Goal: Information Seeking & Learning: Learn about a topic

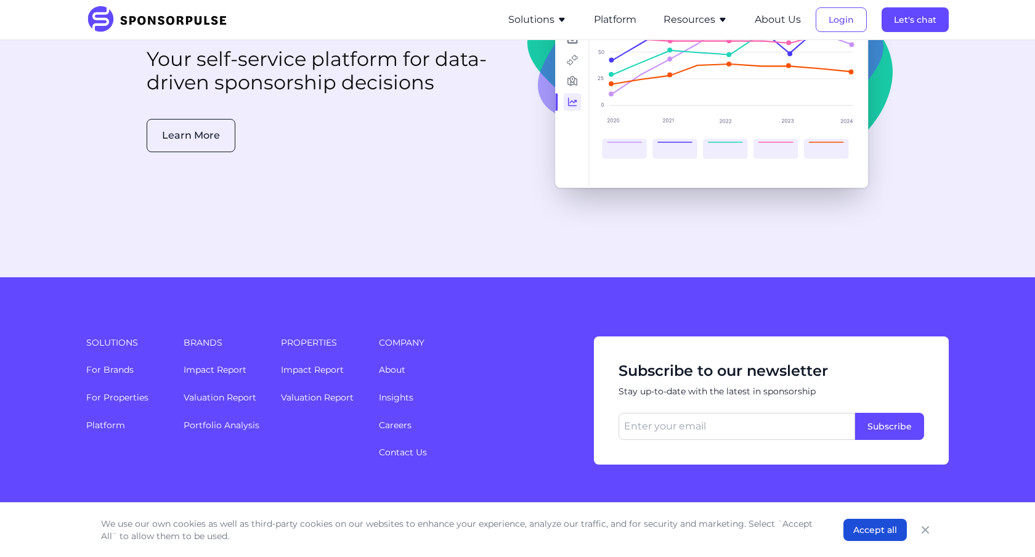
scroll to position [3191, 0]
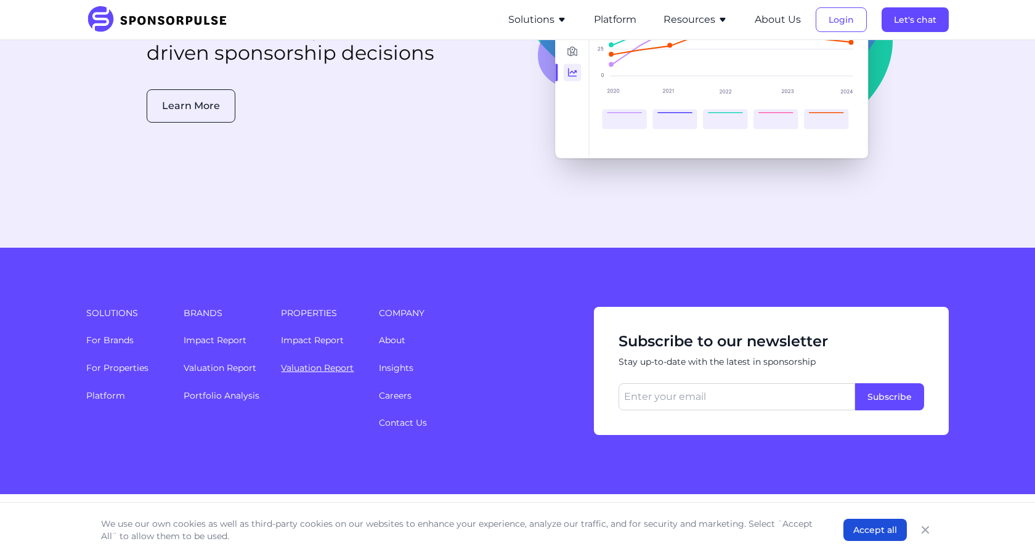
click at [310, 362] on link "Valuation Report" at bounding box center [317, 367] width 73 height 11
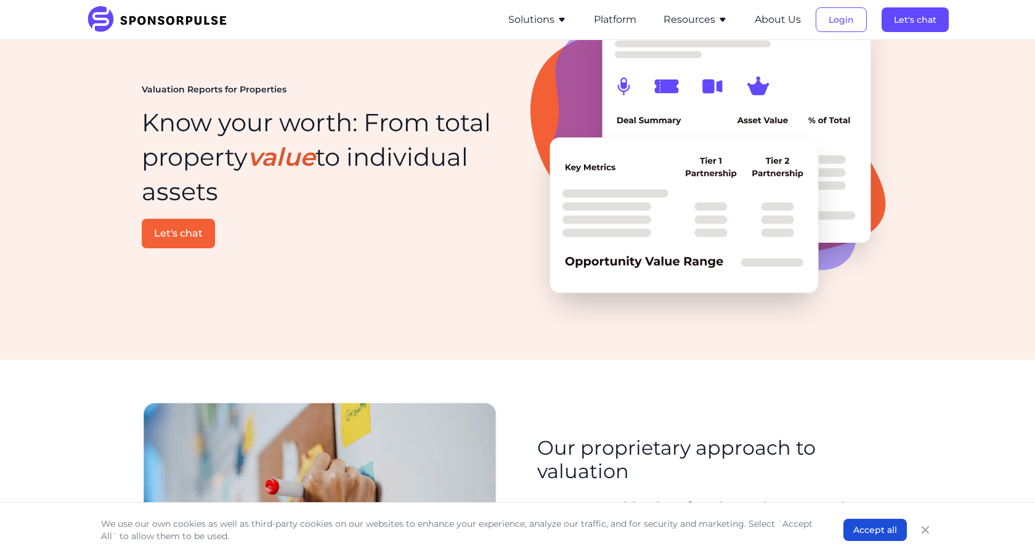
scroll to position [27, 0]
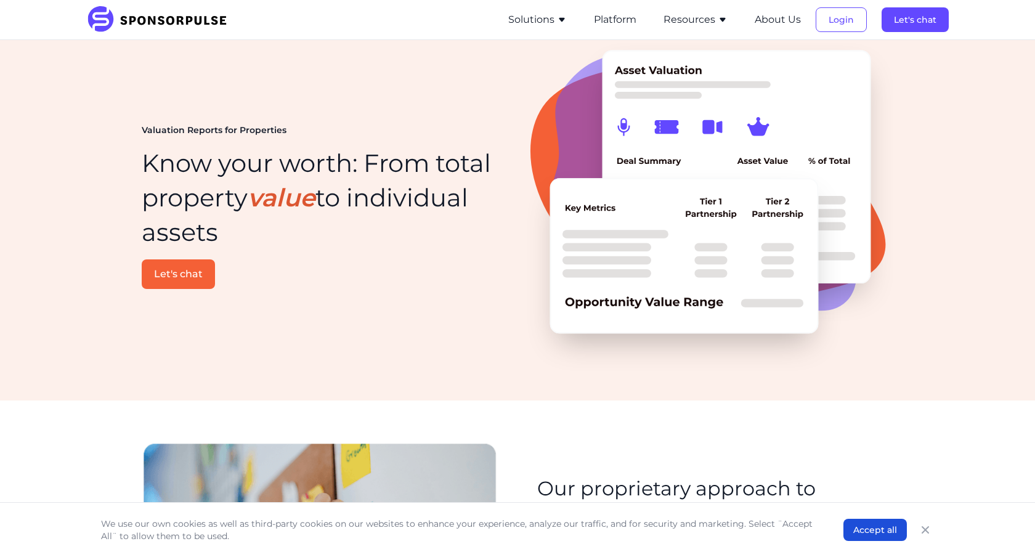
click at [694, 20] on button "Resources" at bounding box center [696, 19] width 64 height 15
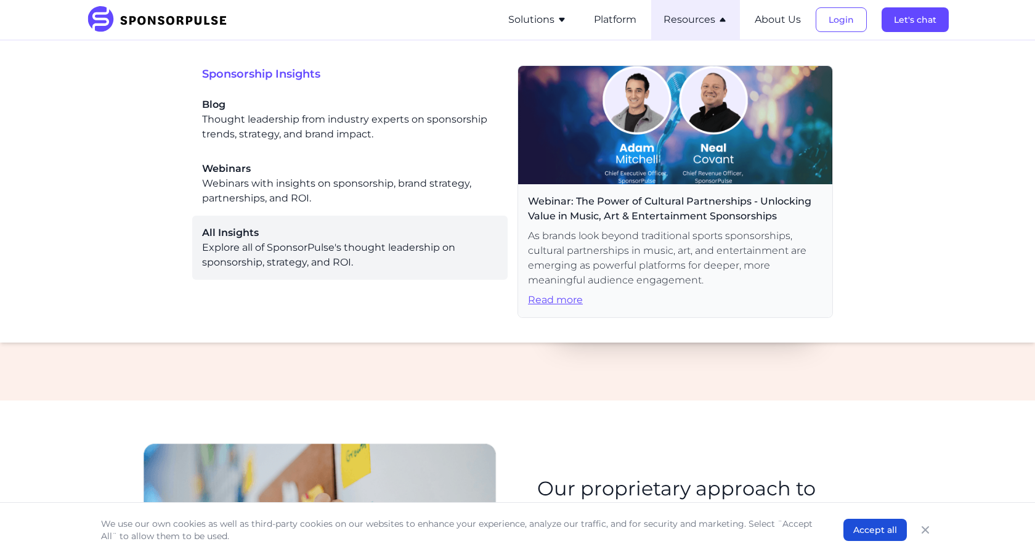
click at [227, 261] on div "All Insights Explore all of SponsorPulse's thought leadership on sponsorship, s…" at bounding box center [350, 248] width 296 height 44
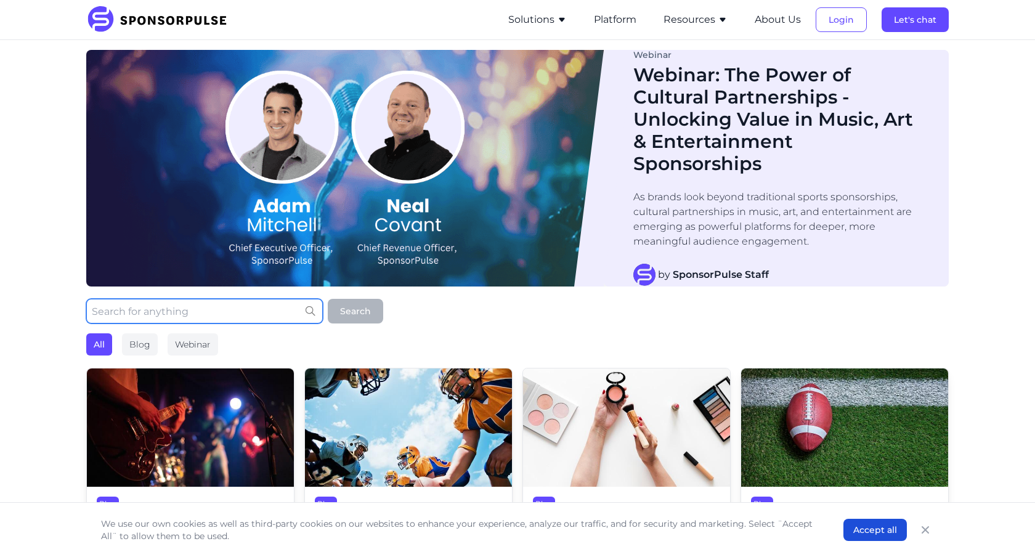
click at [181, 308] on input "text" at bounding box center [204, 311] width 237 height 25
type input "ireland"
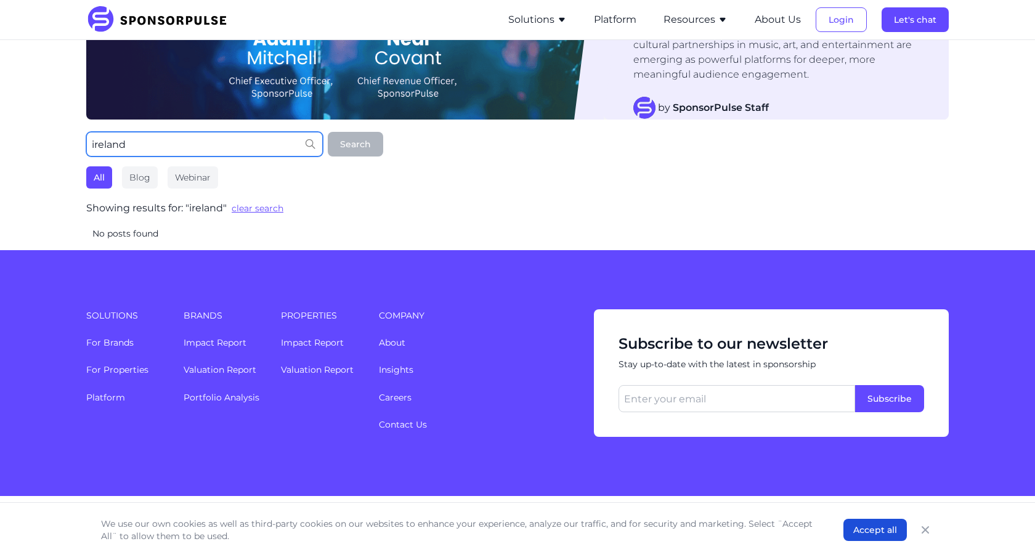
scroll to position [169, 0]
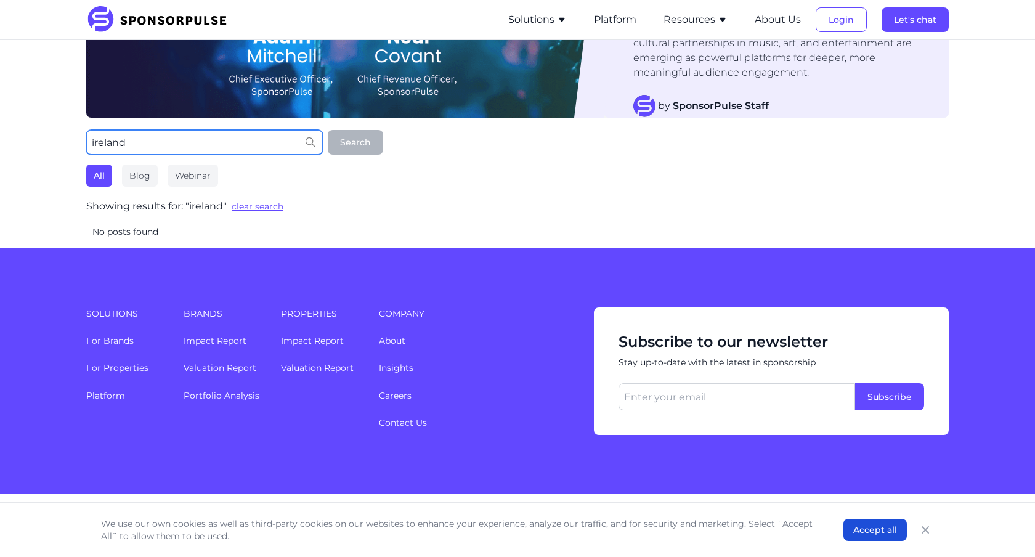
drag, startPoint x: 147, startPoint y: 139, endPoint x: 62, endPoint y: 139, distance: 85.0
click at [62, 139] on div "Webinar Webinar: The Power of Cultural Partnerships - Unlocking Value in Music,…" at bounding box center [517, 59] width 1035 height 377
type input "irish"
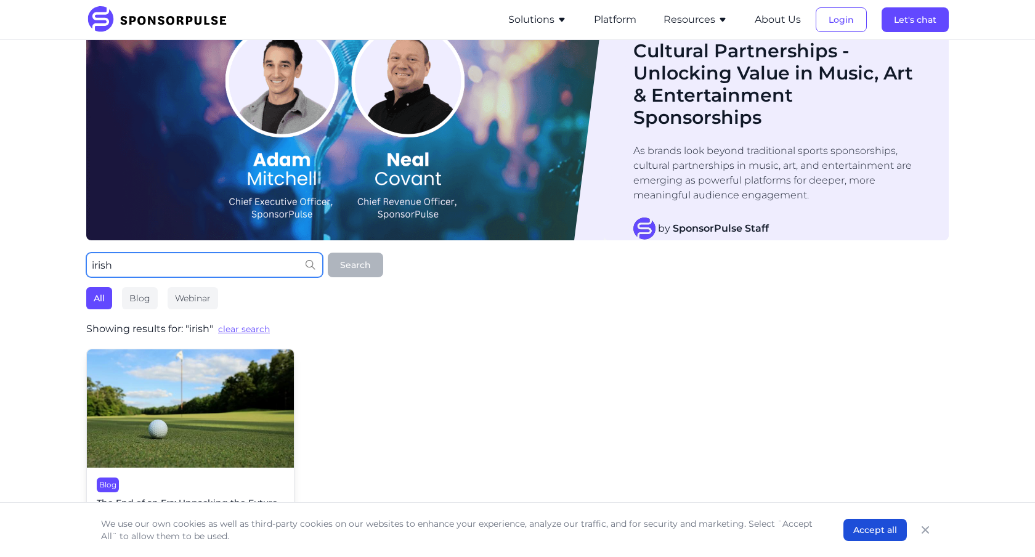
scroll to position [0, 0]
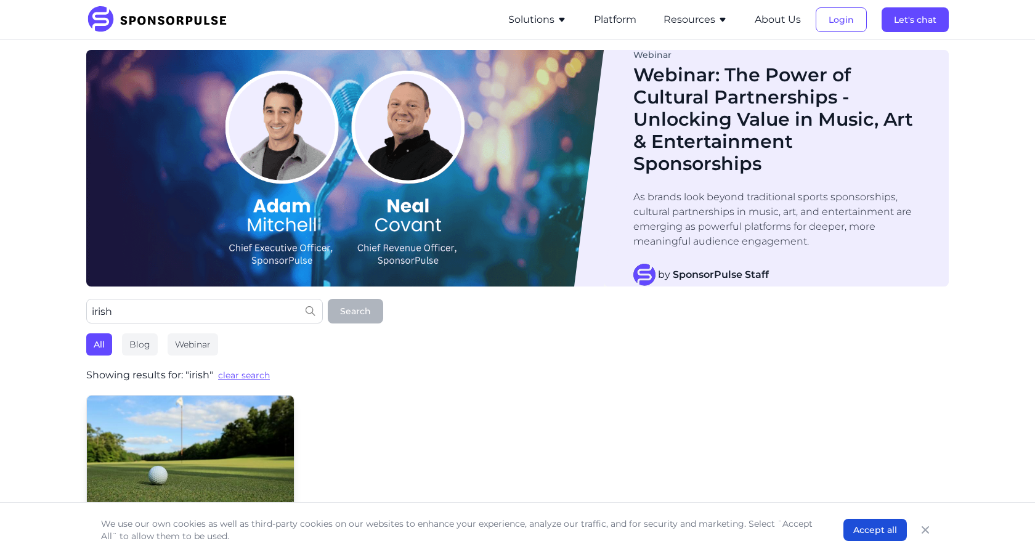
click at [149, 22] on img at bounding box center [161, 19] width 150 height 27
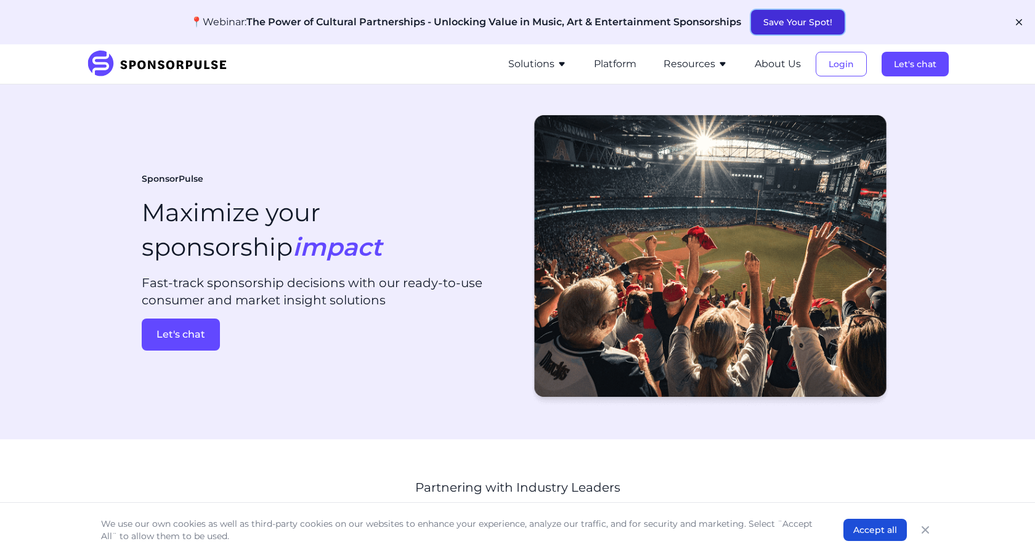
click at [768, 28] on button "Save Your Spot!" at bounding box center [798, 22] width 94 height 25
click at [338, 191] on div "SponsorPulse Maximize your sponsorship impact Fast-track sponsorship decisions …" at bounding box center [325, 261] width 366 height 177
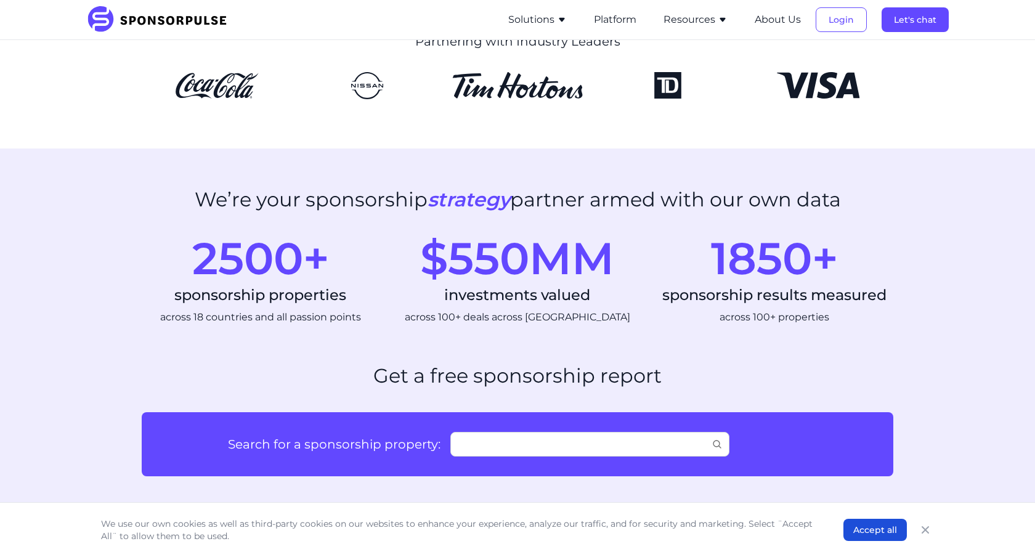
scroll to position [450, 0]
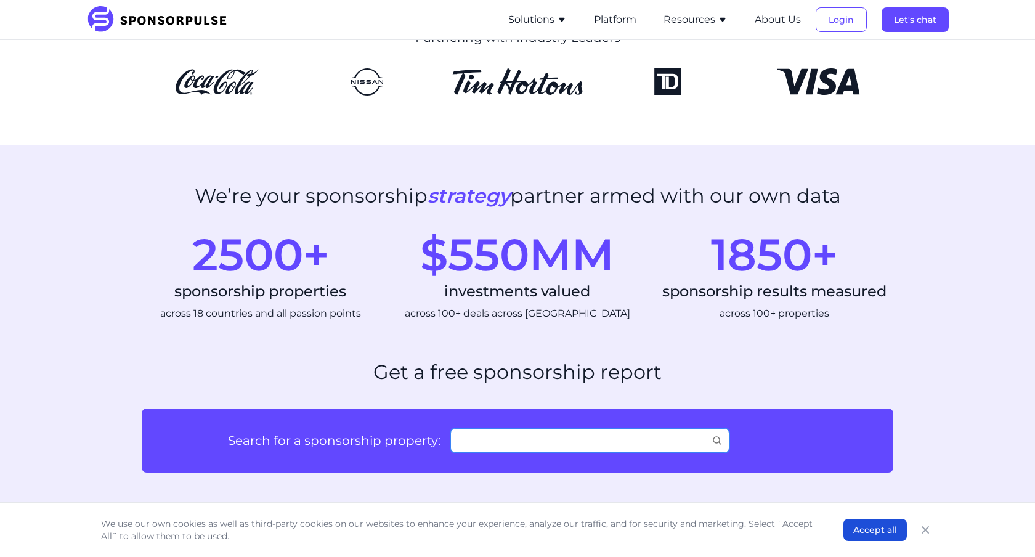
click at [498, 438] on input "Search for a sponsorship property:" at bounding box center [589, 440] width 279 height 25
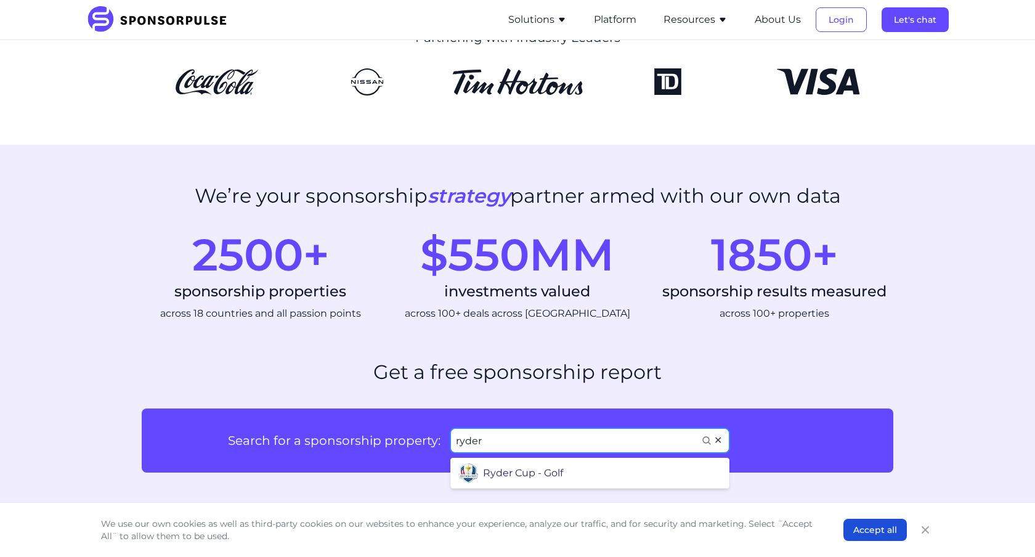
type input "ryder"
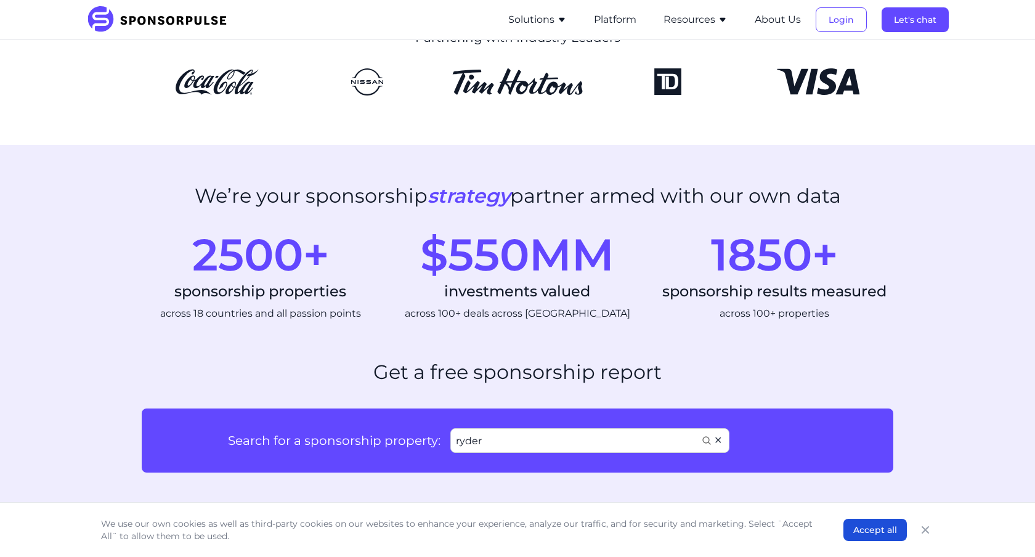
click at [519, 476] on div "Ryder Cup - Golf" at bounding box center [523, 468] width 80 height 15
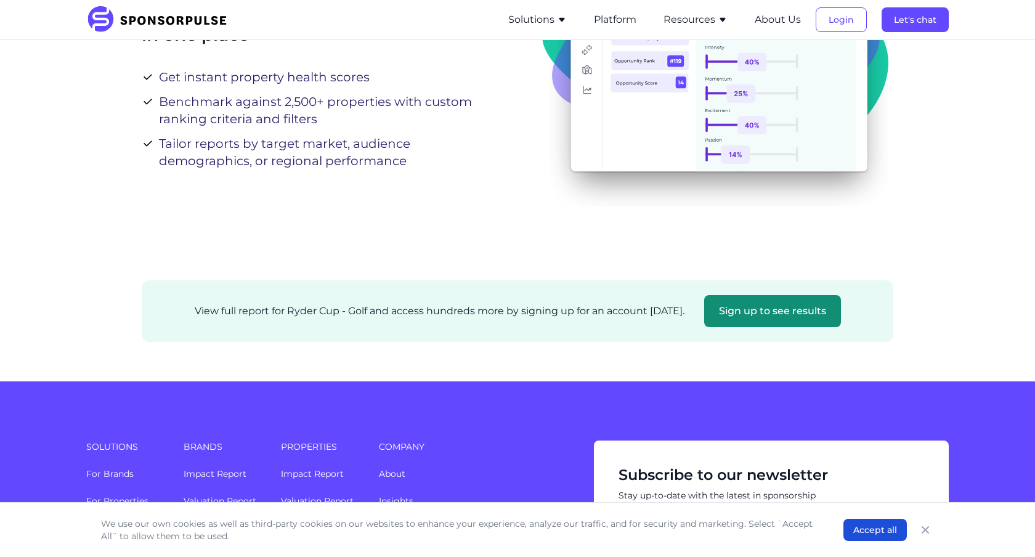
scroll to position [429, 0]
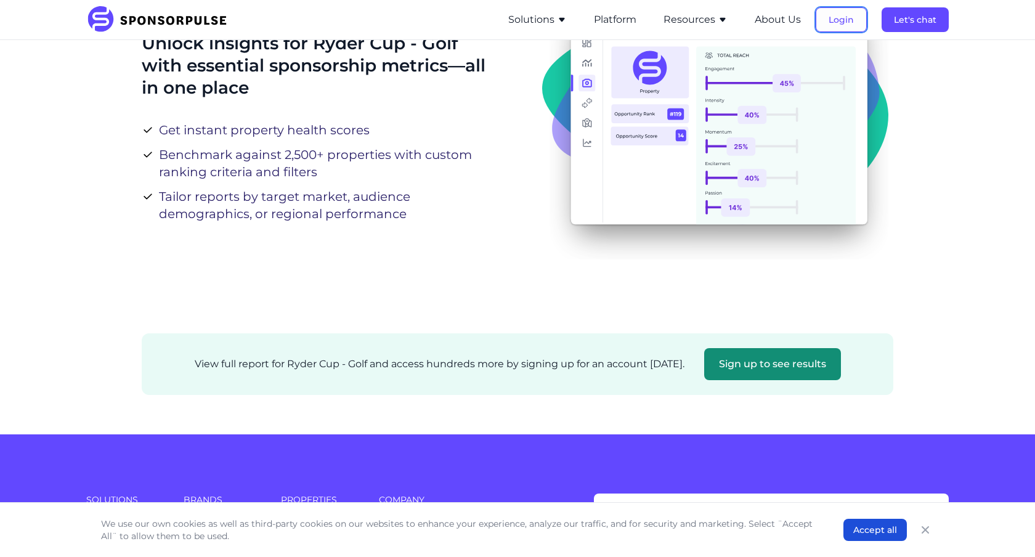
click at [843, 24] on button "Login" at bounding box center [841, 19] width 51 height 25
